Goal: Download file/media

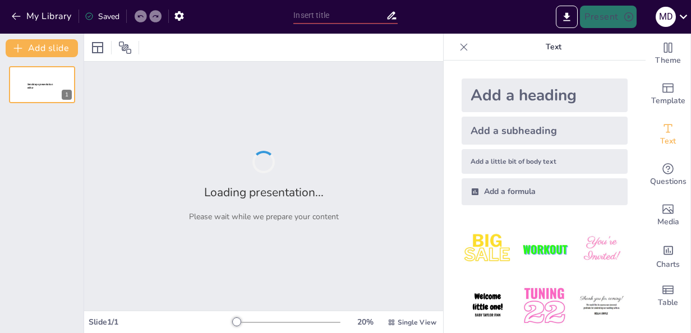
type input "Imported Week 6 Chapter 4.pptx"
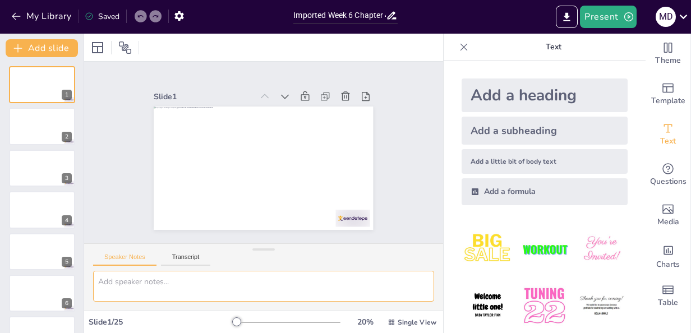
click at [360, 282] on textarea at bounding box center [263, 286] width 341 height 31
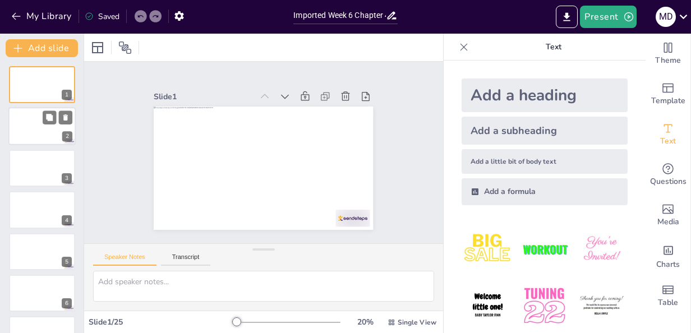
click at [56, 117] on div at bounding box center [58, 117] width 30 height 13
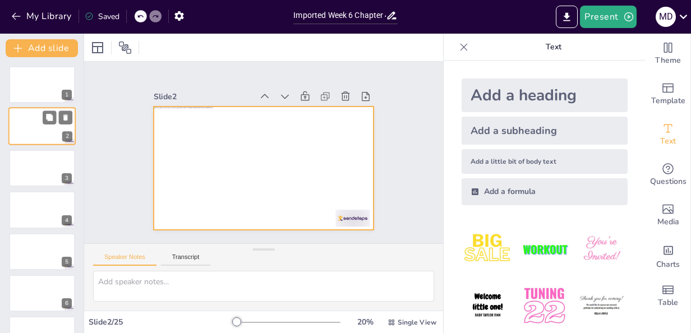
click at [52, 143] on div at bounding box center [41, 127] width 67 height 38
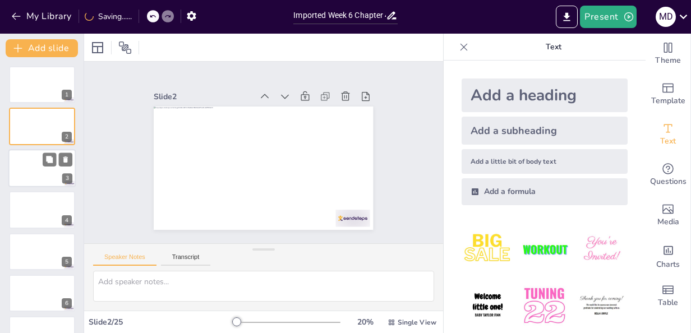
click at [52, 178] on div at bounding box center [41, 168] width 67 height 38
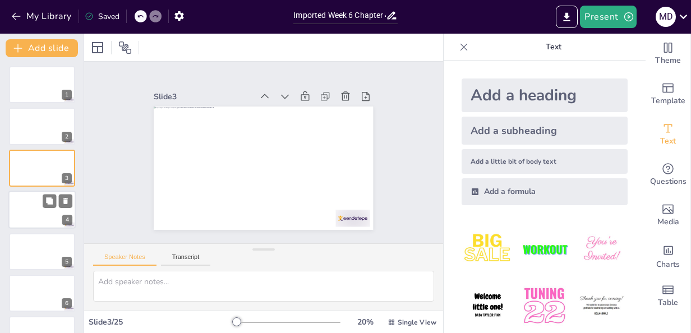
click at [49, 214] on div at bounding box center [41, 210] width 67 height 38
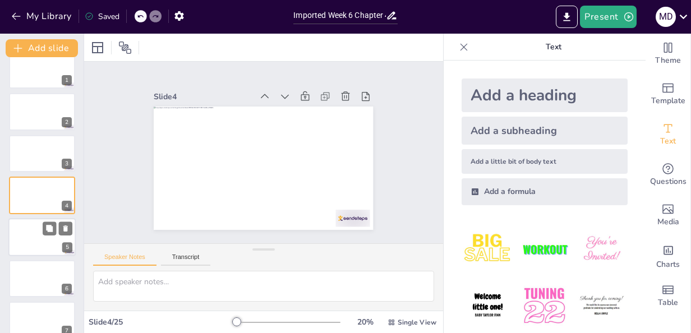
click at [48, 243] on div at bounding box center [41, 237] width 67 height 38
click at [45, 263] on button at bounding box center [49, 269] width 13 height 13
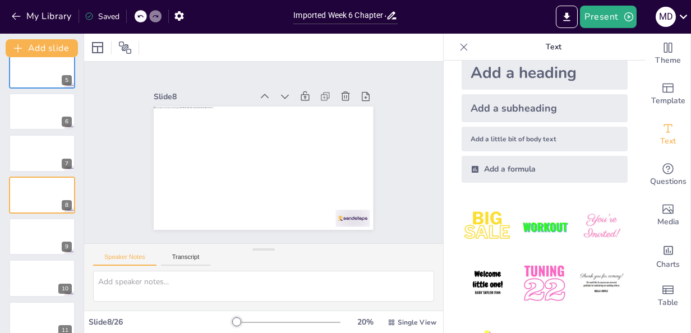
scroll to position [0, 0]
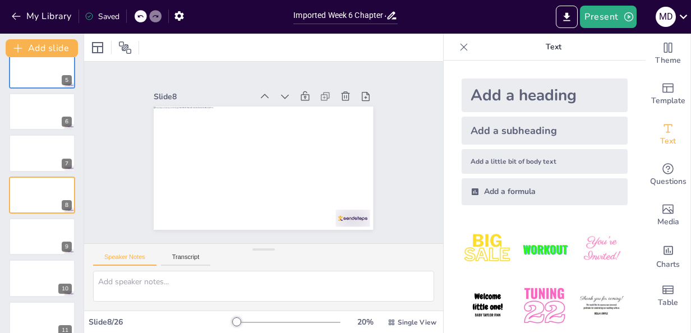
click at [523, 159] on div "Add a little bit of body text" at bounding box center [544, 161] width 166 height 25
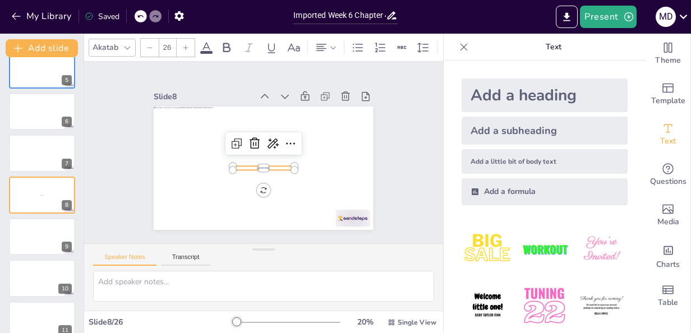
click at [411, 91] on div "Slide 1 Slide 2 Slide 3 Slide 4 Slide 5 Slide 6 Slide 7 Slide 8 Body text Slide…" at bounding box center [263, 153] width 312 height 402
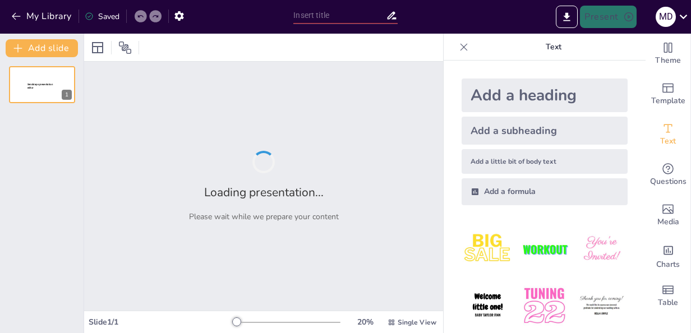
type input "Imported Week 6 Chapter 4.pptx"
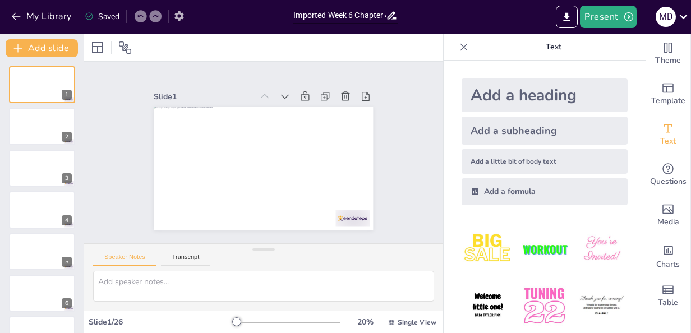
click at [180, 18] on icon "button" at bounding box center [178, 16] width 9 height 10
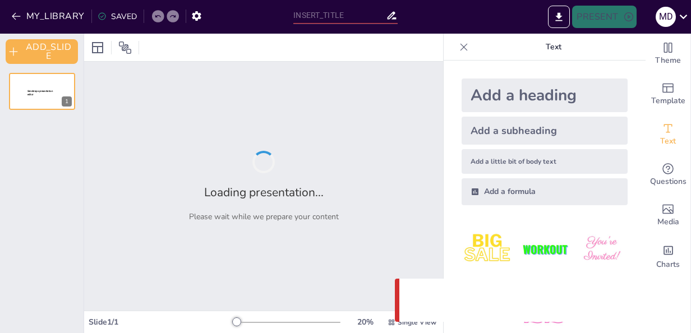
type input "Imported Week 6 Chapter 4.pptx"
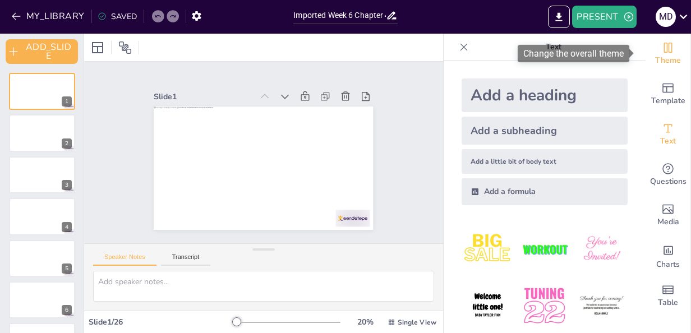
click at [659, 57] on span "Theme" at bounding box center [668, 60] width 26 height 12
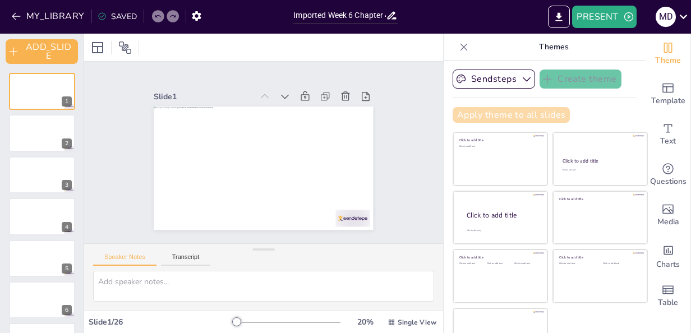
click at [533, 112] on button "Apply theme to all slides" at bounding box center [510, 115] width 117 height 16
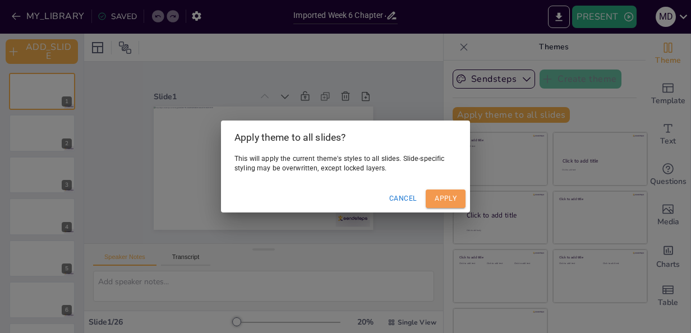
click at [461, 201] on button "Apply" at bounding box center [445, 198] width 40 height 18
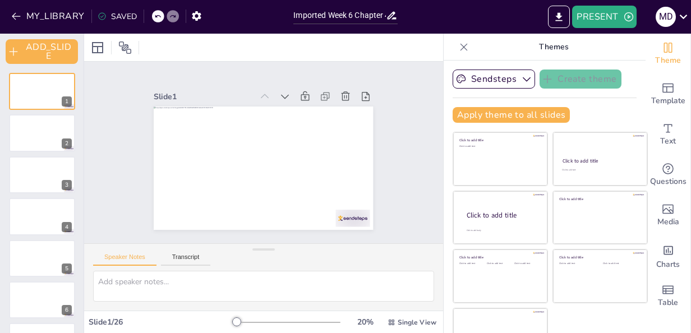
scroll to position [26, 0]
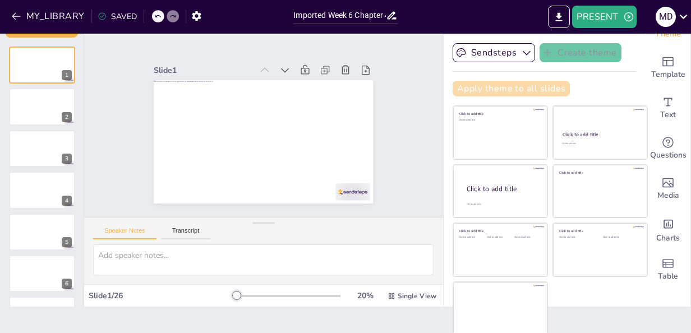
click at [462, 86] on button "Apply theme to all slides" at bounding box center [510, 89] width 117 height 16
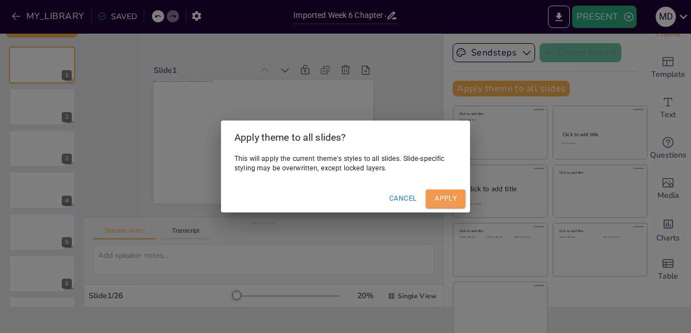
click at [445, 198] on button "Apply" at bounding box center [445, 198] width 40 height 18
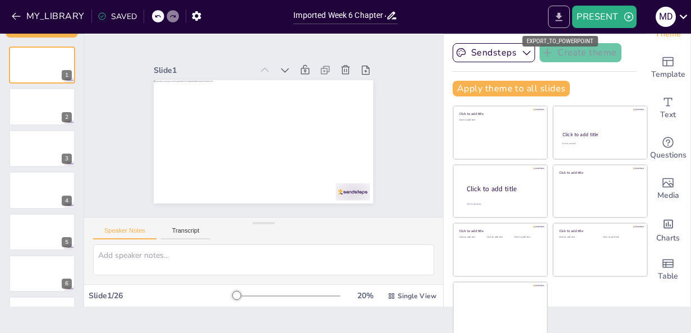
click at [559, 14] on icon "EXPORT_TO_POWERPOINT" at bounding box center [558, 16] width 7 height 8
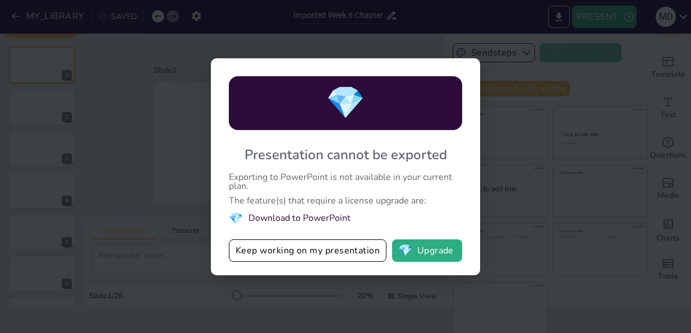
click at [335, 219] on li "💎 Download to PowerPoint" at bounding box center [345, 218] width 233 height 15
click at [355, 253] on button "Keep working on my presentation" at bounding box center [308, 250] width 158 height 22
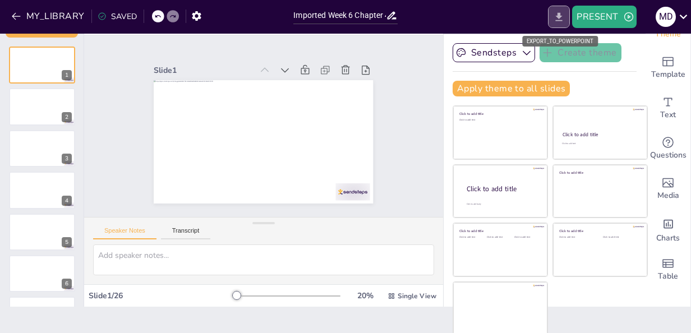
click at [559, 11] on icon "EXPORT_TO_POWERPOINT" at bounding box center [559, 17] width 12 height 12
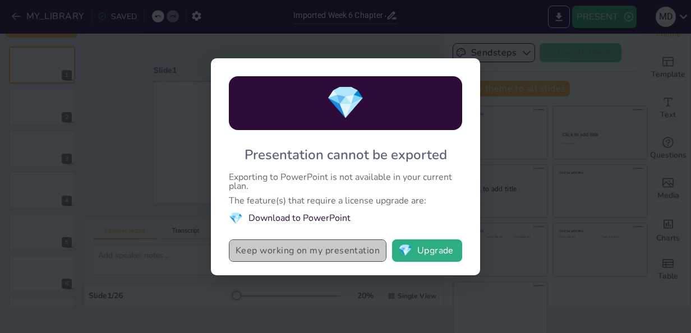
click at [316, 255] on button "Keep working on my presentation" at bounding box center [308, 250] width 158 height 22
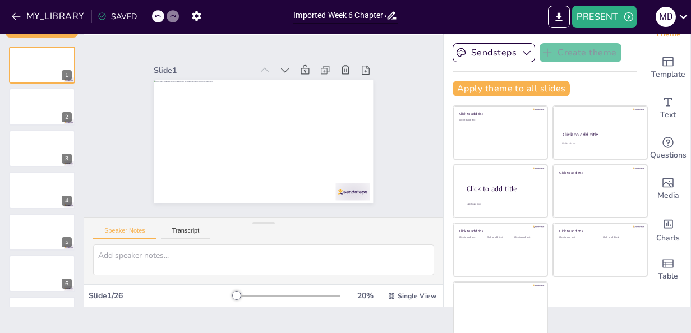
drag, startPoint x: 215, startPoint y: 294, endPoint x: 233, endPoint y: 297, distance: 18.1
click at [233, 297] on div "Slide 1 / 26 20 % Single View" at bounding box center [263, 296] width 359 height 18
click at [294, 15] on input "Imported Week 6 Chapter 4.pptx" at bounding box center [339, 15] width 92 height 16
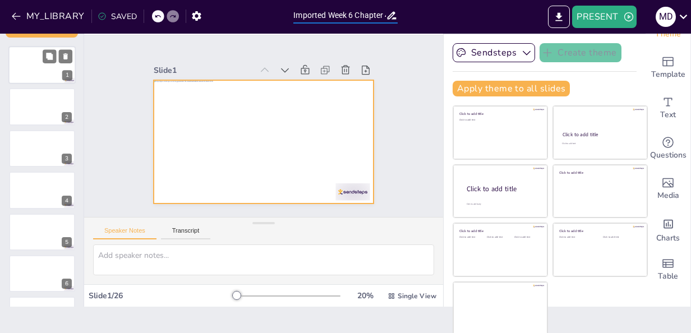
click at [57, 67] on div at bounding box center [41, 65] width 67 height 38
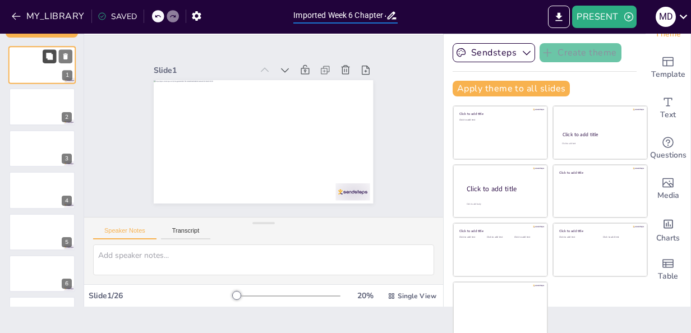
click at [50, 55] on icon at bounding box center [49, 56] width 7 height 7
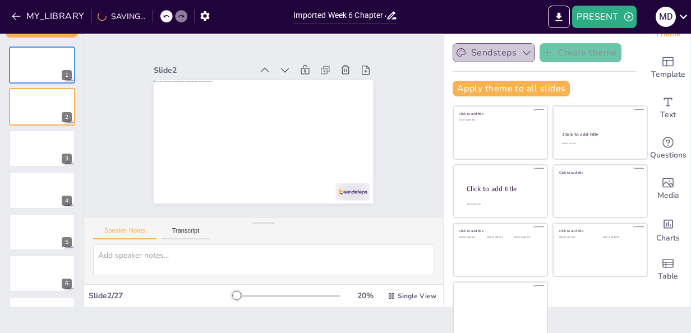
click at [521, 54] on icon "button" at bounding box center [526, 52] width 11 height 11
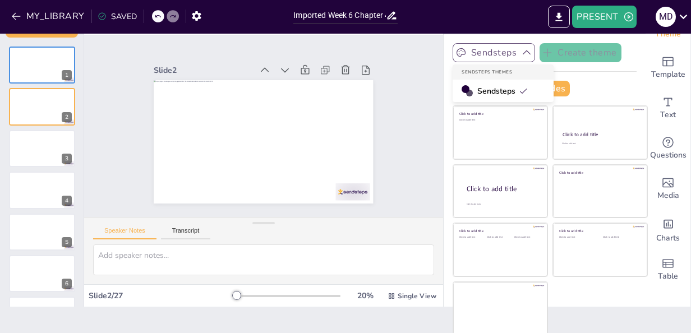
click at [473, 95] on div "Sendsteps" at bounding box center [502, 91] width 101 height 22
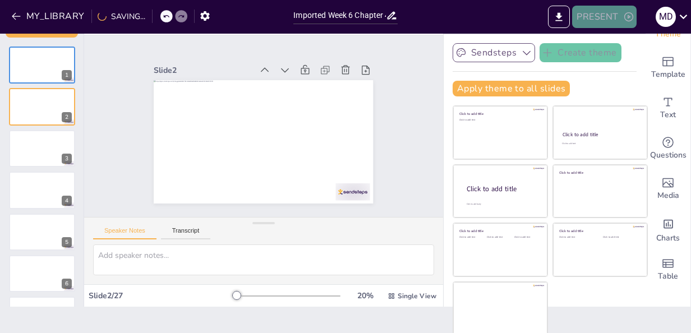
click at [626, 17] on icon "button" at bounding box center [628, 16] width 11 height 11
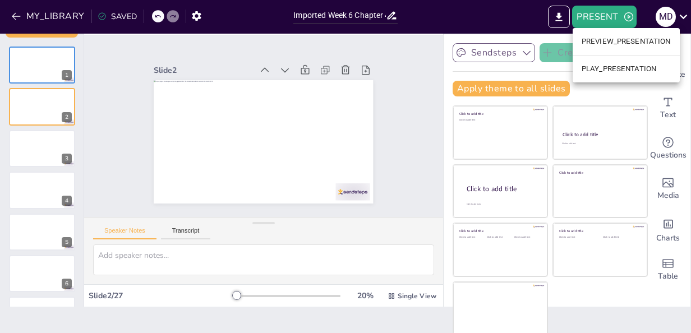
click at [614, 70] on li "PLAY_PRESENTATION" at bounding box center [625, 69] width 107 height 18
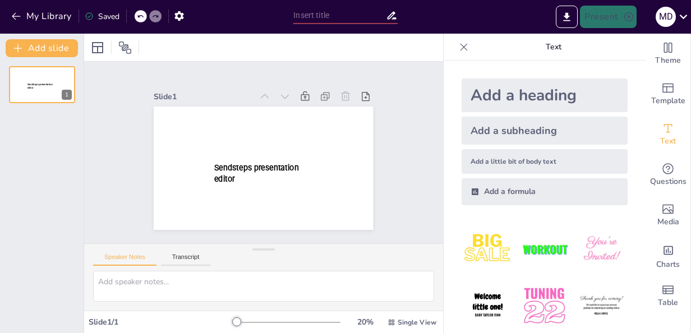
type input "Imported Week 6 Chapter 4.pptx"
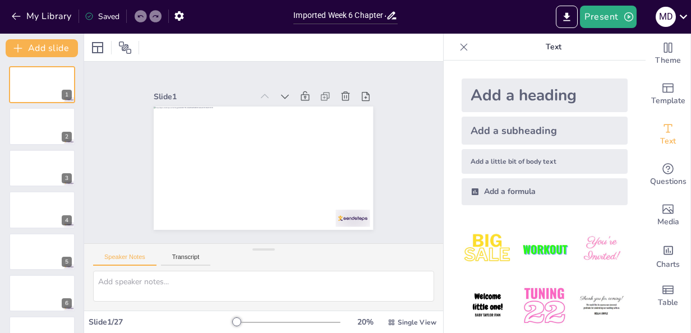
click at [113, 13] on div "Saved" at bounding box center [102, 16] width 35 height 11
click at [50, 16] on button "My Library" at bounding box center [42, 16] width 68 height 18
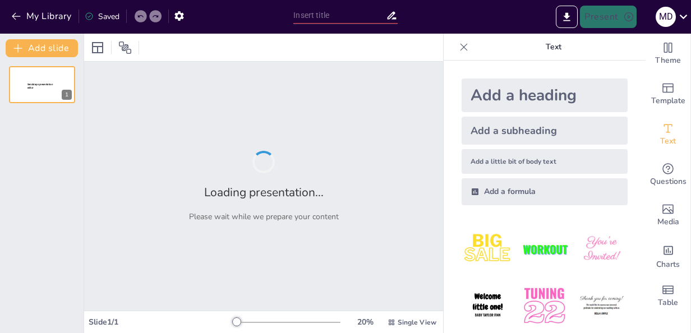
type input "Imported Week 6 Chapter 4.pptx"
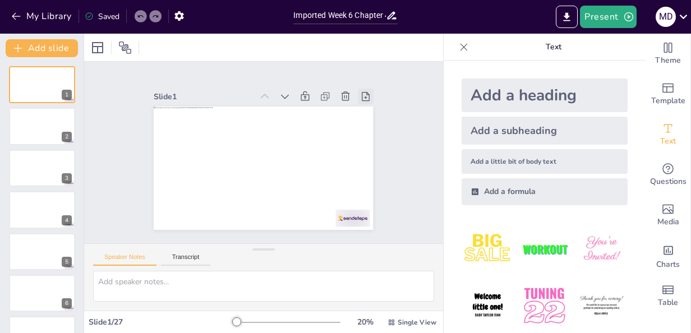
click at [360, 91] on icon at bounding box center [365, 96] width 11 height 11
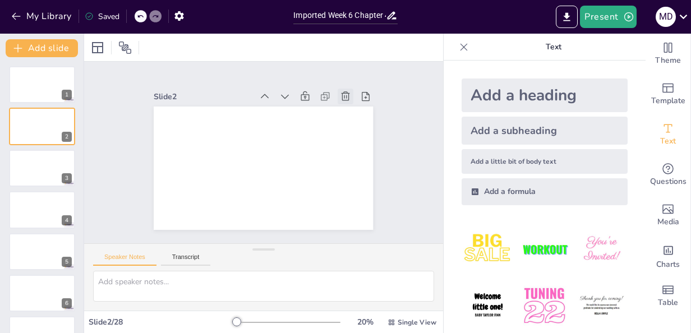
click at [341, 93] on icon at bounding box center [345, 95] width 8 height 9
click at [319, 93] on icon at bounding box center [324, 96] width 11 height 11
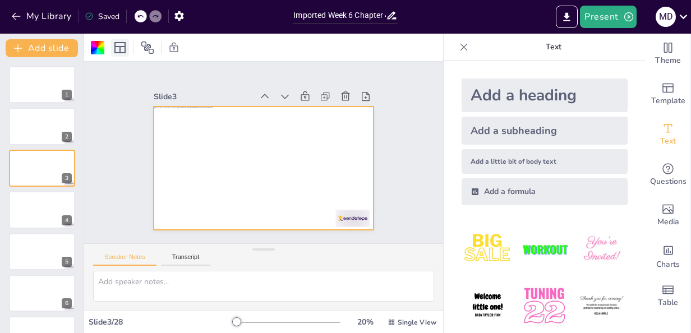
click at [117, 46] on icon at bounding box center [119, 47] width 11 height 11
click at [143, 48] on icon at bounding box center [147, 47] width 13 height 13
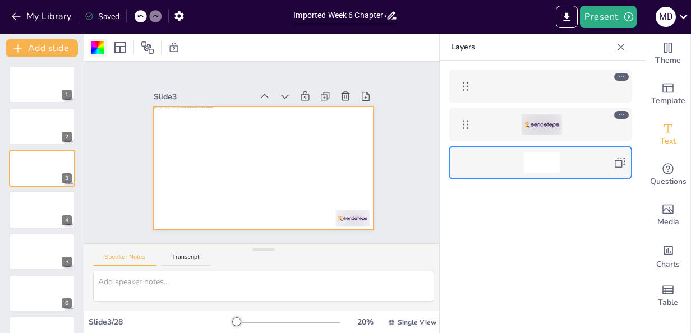
click at [98, 50] on div at bounding box center [97, 47] width 13 height 13
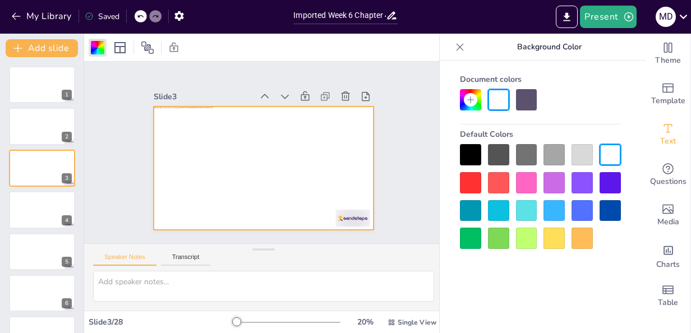
click at [524, 206] on div at bounding box center [526, 210] width 21 height 21
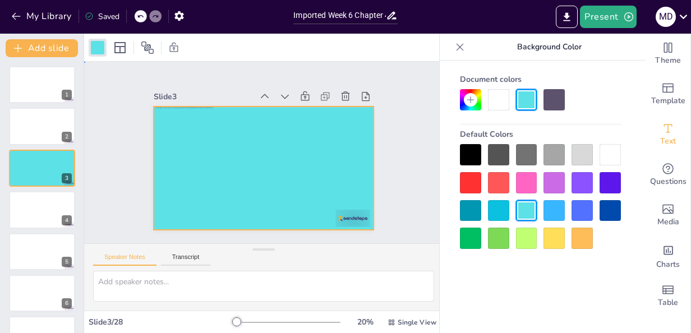
click at [373, 165] on div "Slide 1 Slide 2 Slide 3 Slide 4 Slide 5 Slide 6 Slide 7 Slide 8 Slide 9 Slide 1…" at bounding box center [263, 152] width 282 height 155
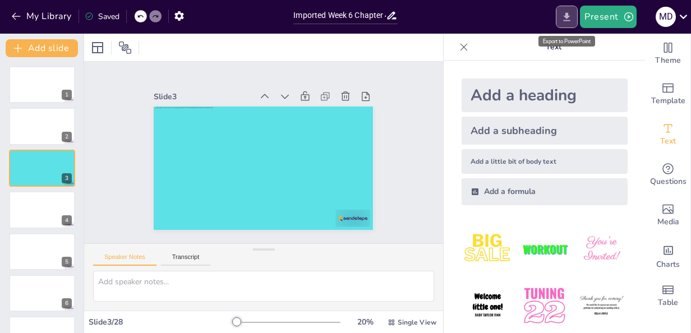
click at [570, 17] on icon "Export to PowerPoint" at bounding box center [567, 17] width 12 height 12
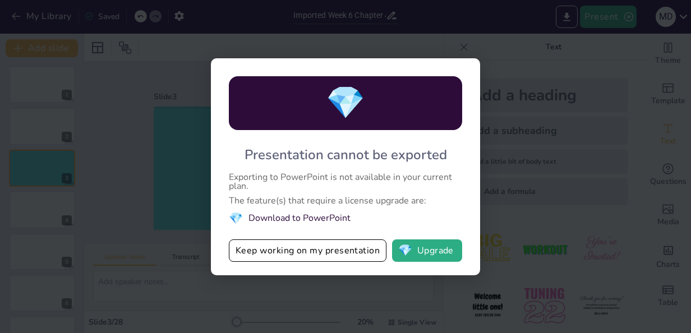
click at [288, 217] on li "💎 Download to PowerPoint" at bounding box center [345, 218] width 233 height 15
click at [274, 253] on button "Keep working on my presentation" at bounding box center [308, 250] width 158 height 22
